Goal: Check status: Check status

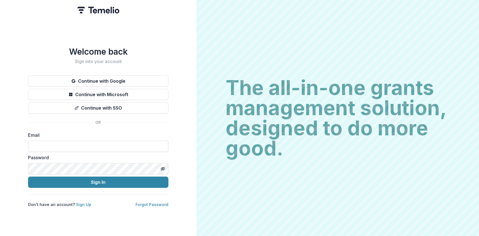
click at [47, 144] on input at bounding box center [98, 146] width 140 height 11
type input "**********"
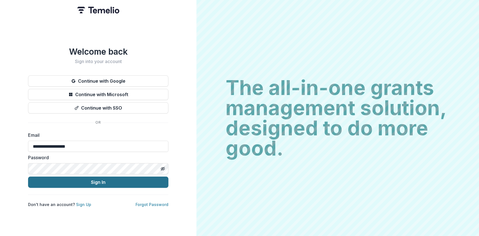
click at [42, 183] on form "**********" at bounding box center [98, 160] width 140 height 56
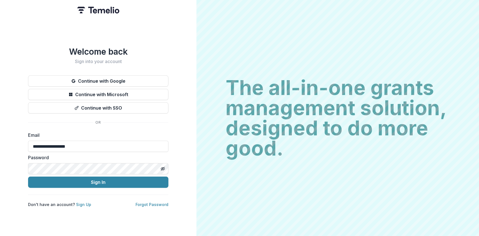
click at [25, 200] on div "**********" at bounding box center [98, 118] width 196 height 236
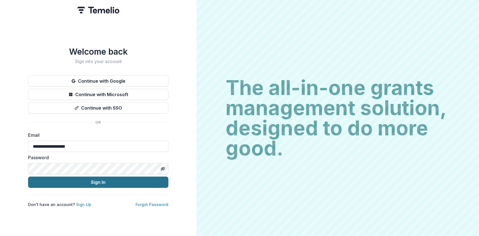
click at [98, 181] on button "Sign In" at bounding box center [98, 182] width 140 height 11
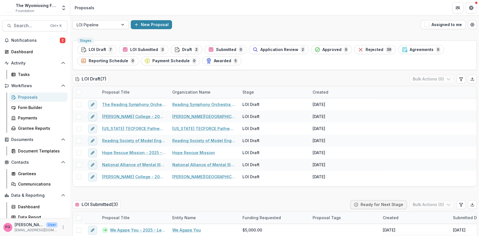
scroll to position [75, 0]
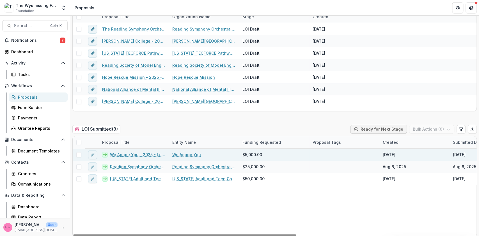
click at [128, 153] on link "We Agape You - 2025 - Letter of Intent" at bounding box center [138, 155] width 56 height 6
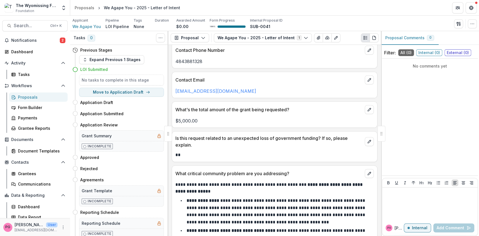
scroll to position [104, 0]
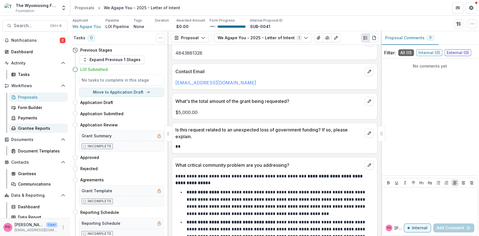
click at [38, 128] on div "Grantee Reports" at bounding box center [40, 128] width 45 height 6
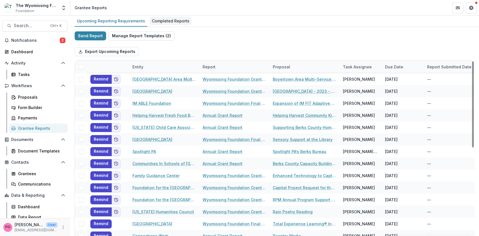
click at [169, 21] on div "Completed Reports" at bounding box center [170, 21] width 42 height 8
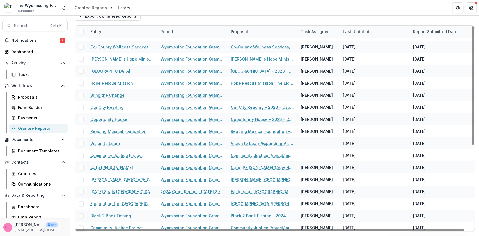
scroll to position [59, 0]
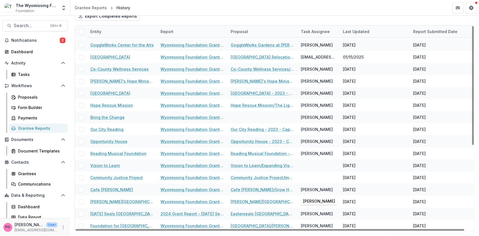
click at [305, 195] on div "[PERSON_NAME]" at bounding box center [318, 190] width 35 height 12
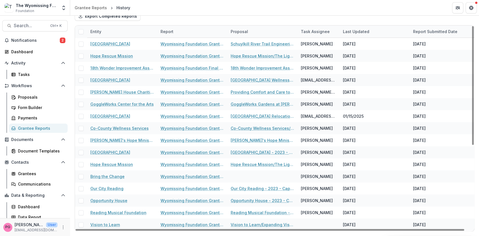
scroll to position [0, 0]
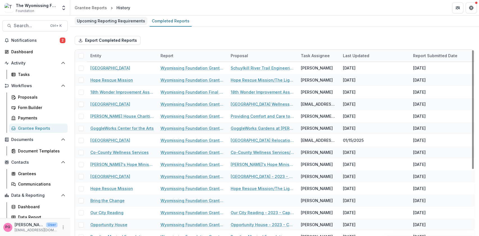
click at [133, 19] on div "Upcoming Reporting Requirements" at bounding box center [111, 21] width 73 height 8
click at [229, 34] on div "Export Completed Reports" at bounding box center [275, 40] width 400 height 18
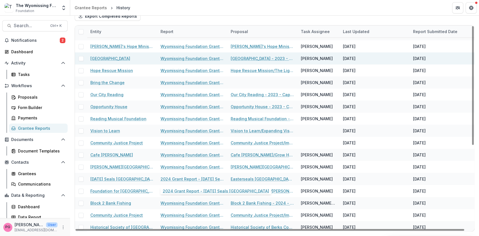
scroll to position [93, 0]
